Goal: Find contact information: Find contact information

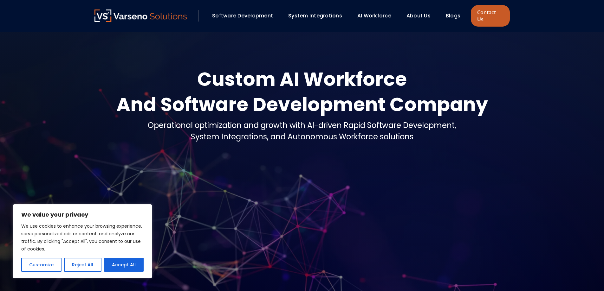
click at [496, 10] on link "Contact Us" at bounding box center [490, 16] width 39 height 22
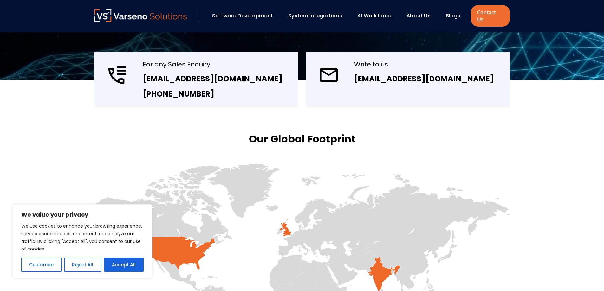
scroll to position [159, 0]
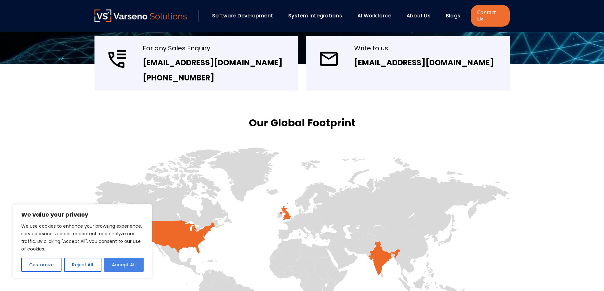
click at [110, 262] on button "Accept All" at bounding box center [124, 265] width 40 height 14
checkbox input "true"
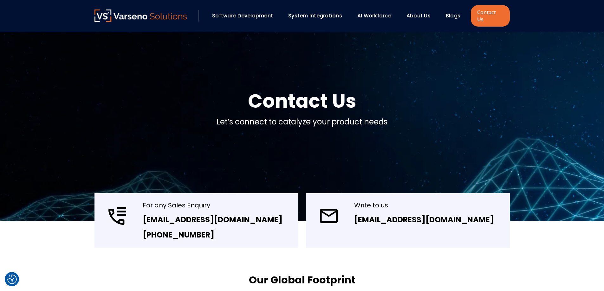
scroll to position [0, 0]
